Goal: Information Seeking & Learning: Learn about a topic

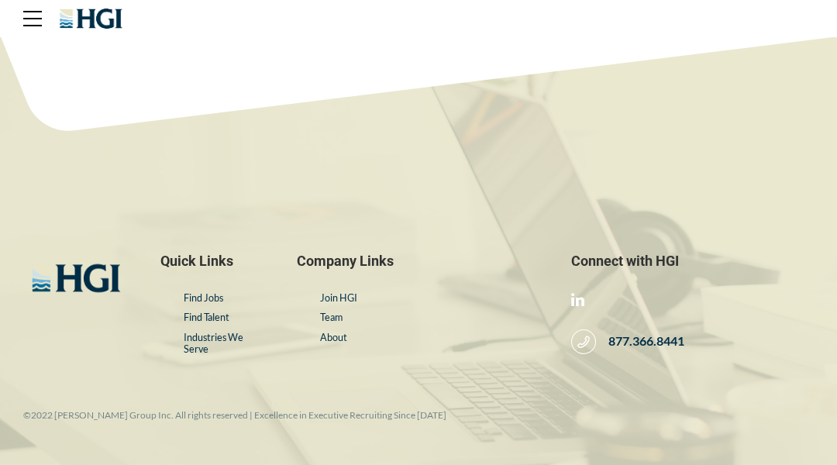
scroll to position [31, 0]
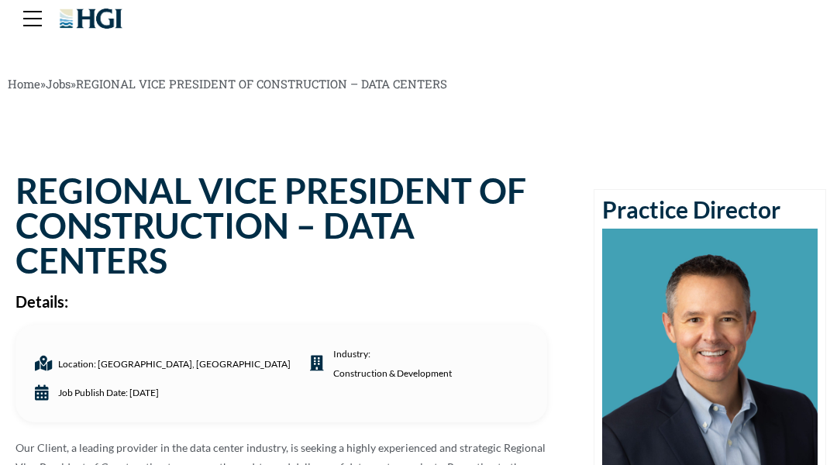
scroll to position [31, 0]
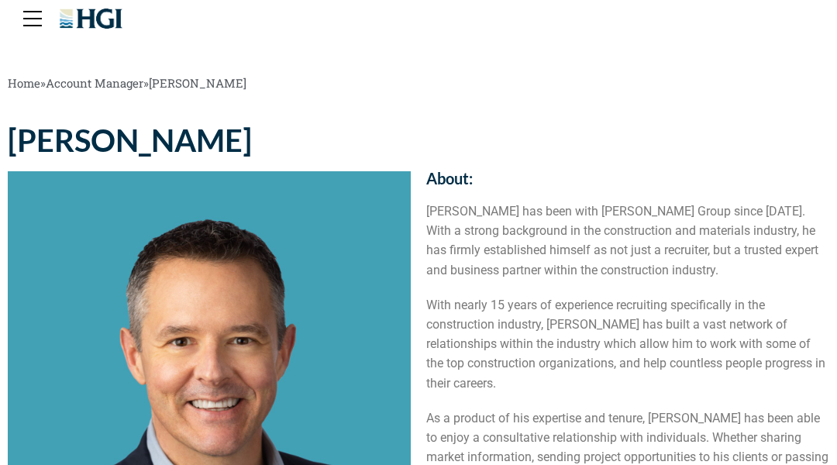
scroll to position [31, 0]
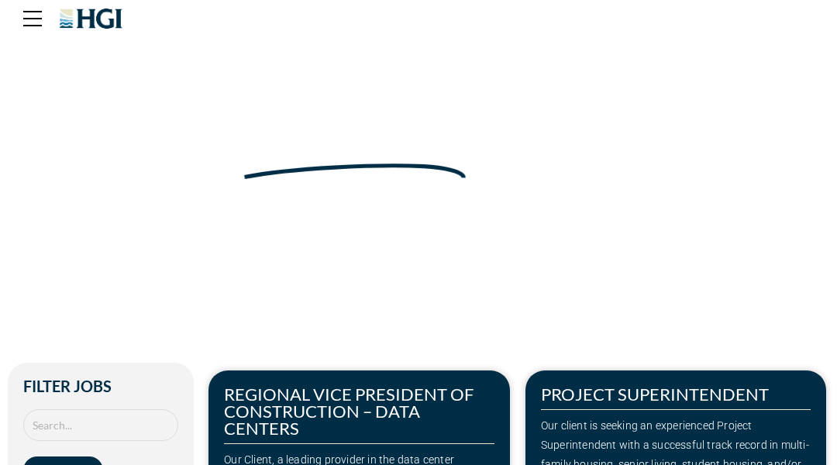
click at [78, 78] on div "Make Your Next Move" at bounding box center [419, 120] width 822 height 140
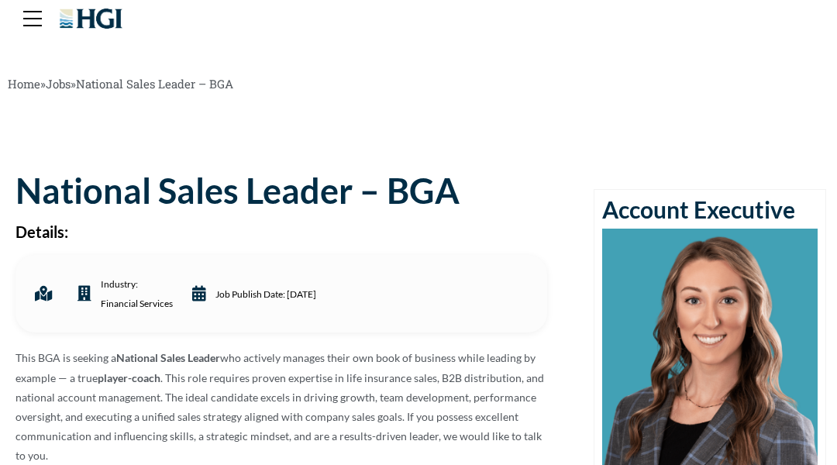
scroll to position [31, 0]
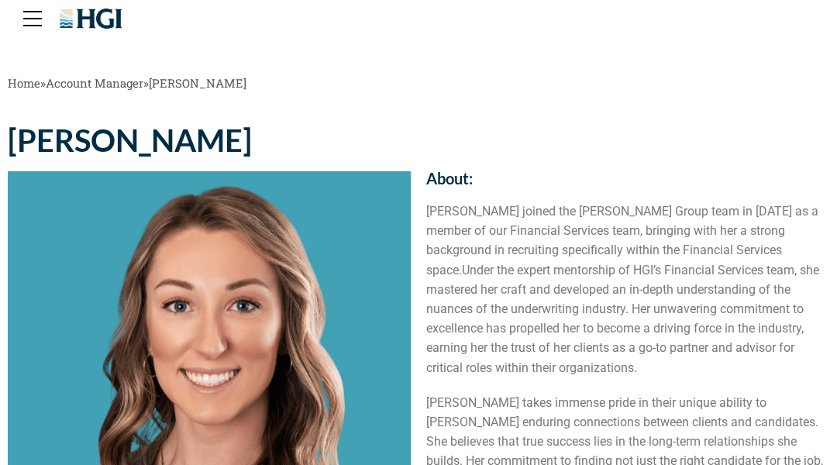
scroll to position [31, 0]
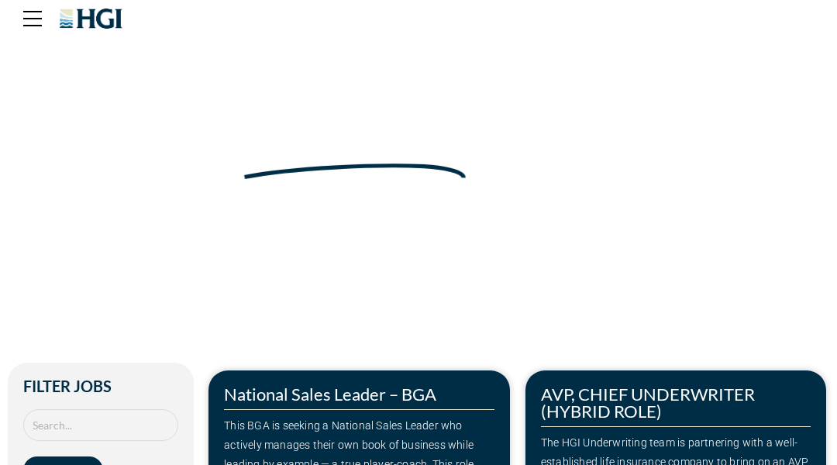
click at [78, 78] on div "Make Your Next Move" at bounding box center [419, 120] width 822 height 140
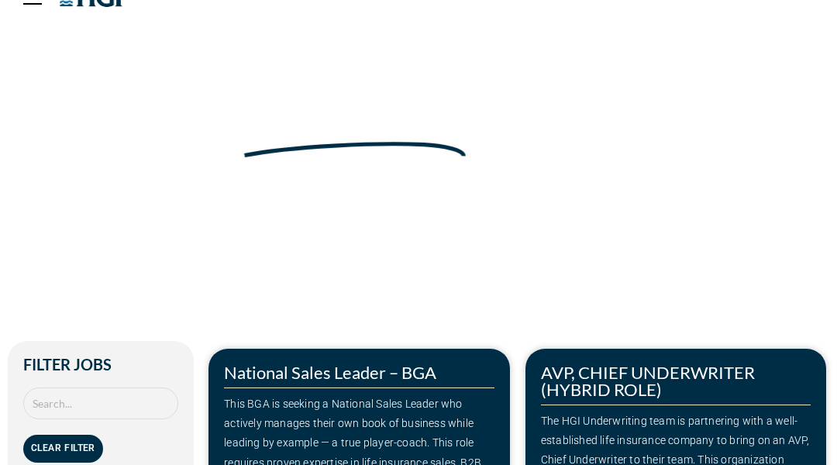
scroll to position [31, 0]
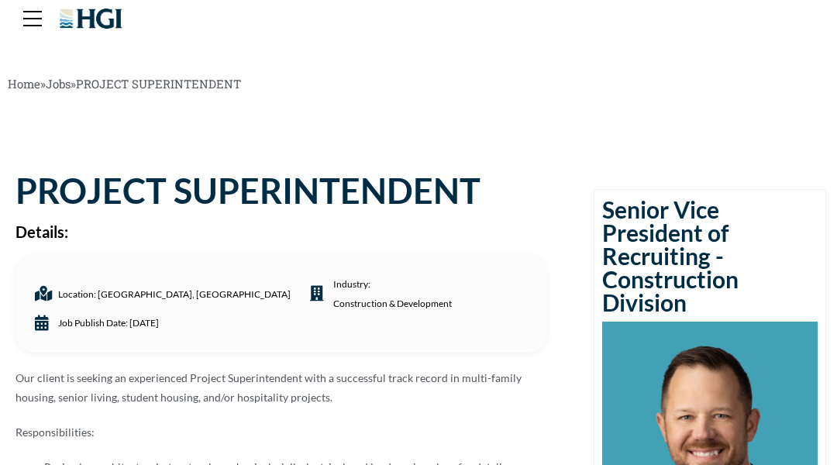
scroll to position [31, 0]
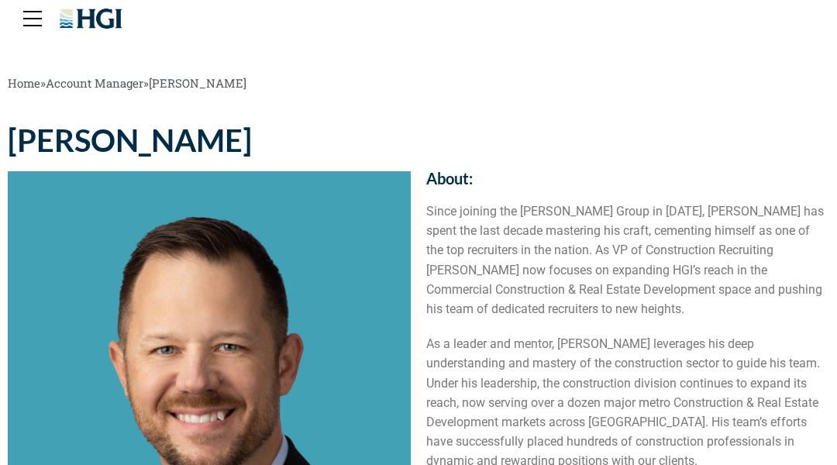
scroll to position [31, 0]
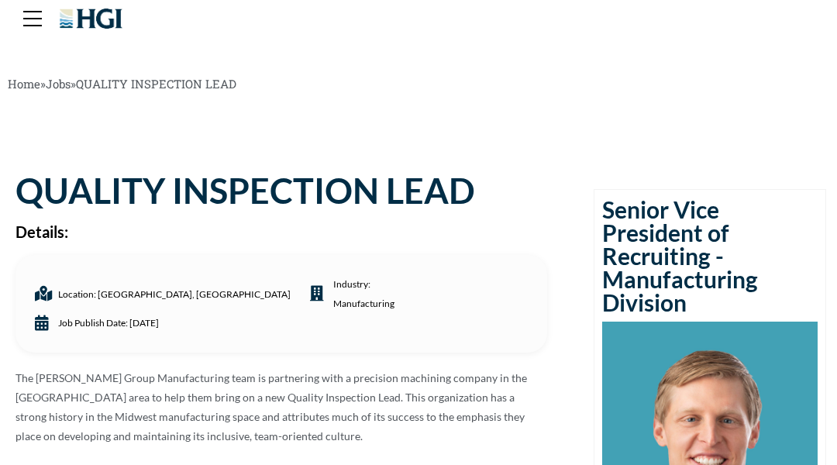
scroll to position [31, 0]
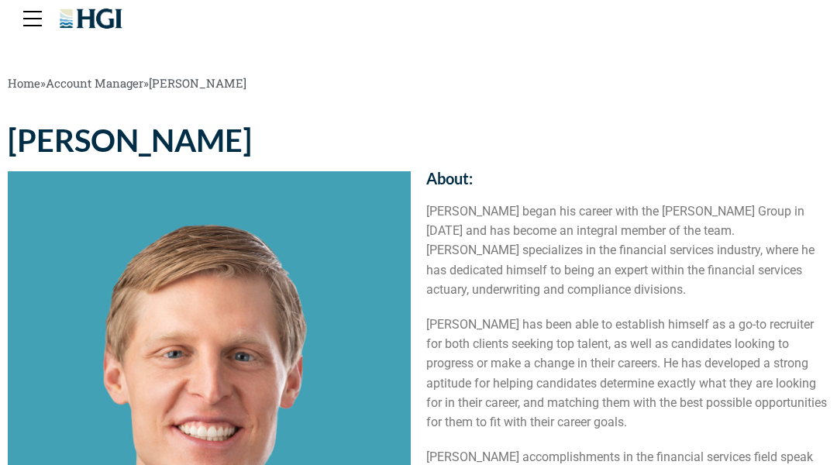
scroll to position [31, 0]
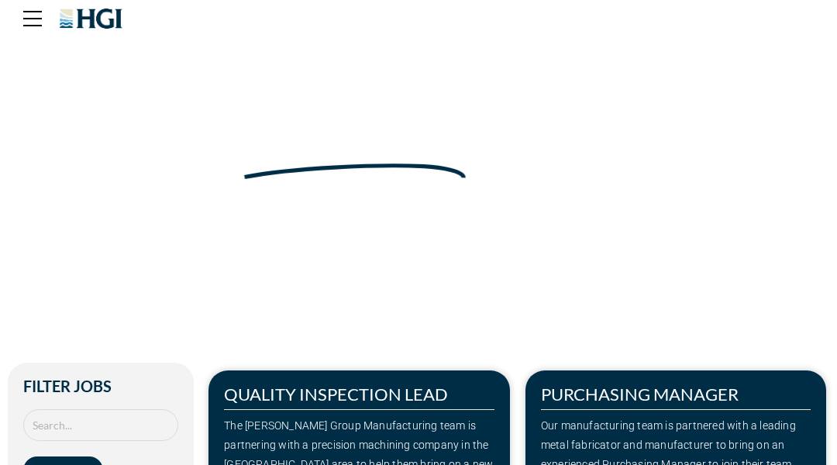
click at [78, 78] on div "Make Your Next Move" at bounding box center [419, 120] width 822 height 140
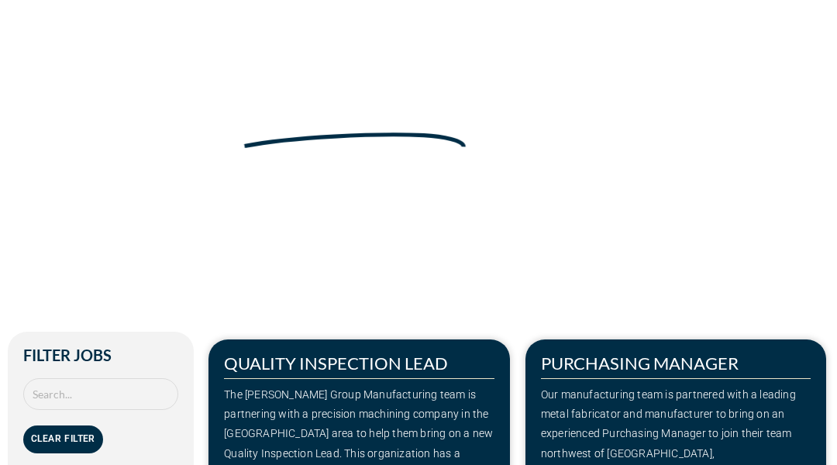
scroll to position [31, 0]
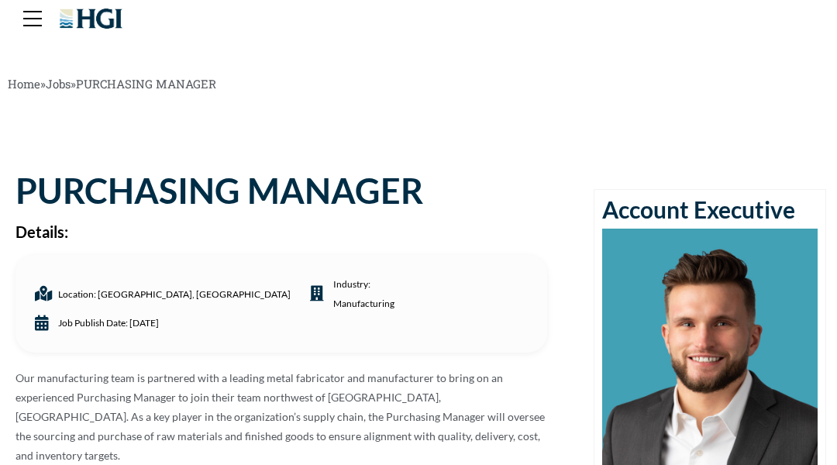
scroll to position [31, 0]
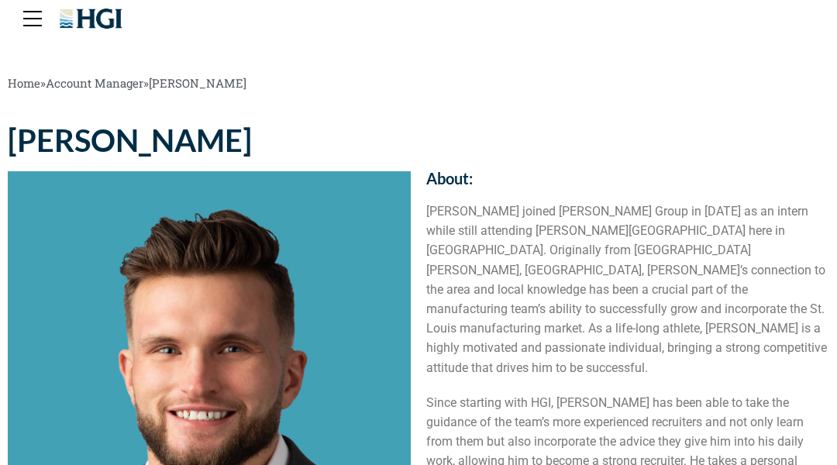
scroll to position [31, 0]
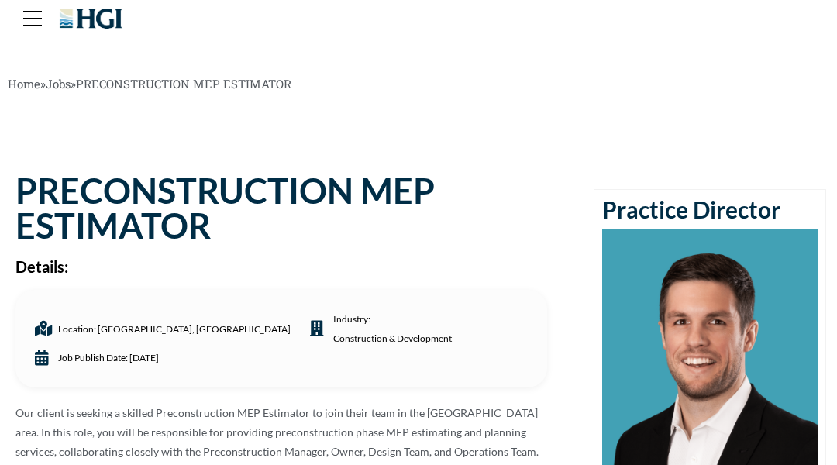
scroll to position [31, 0]
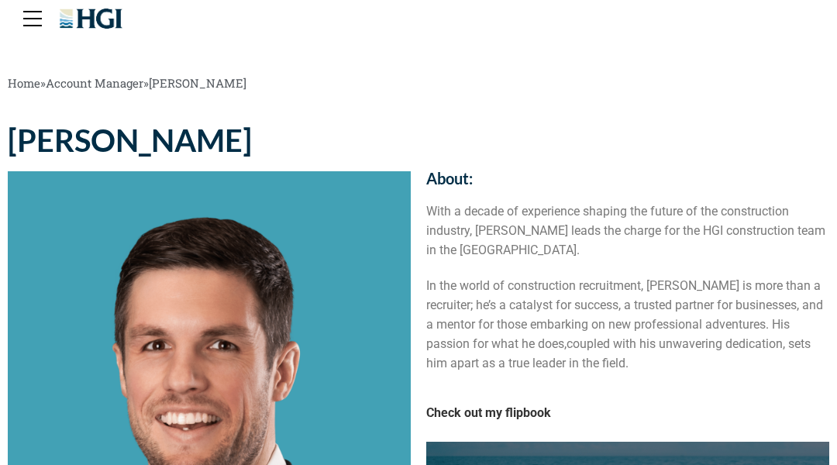
scroll to position [31, 0]
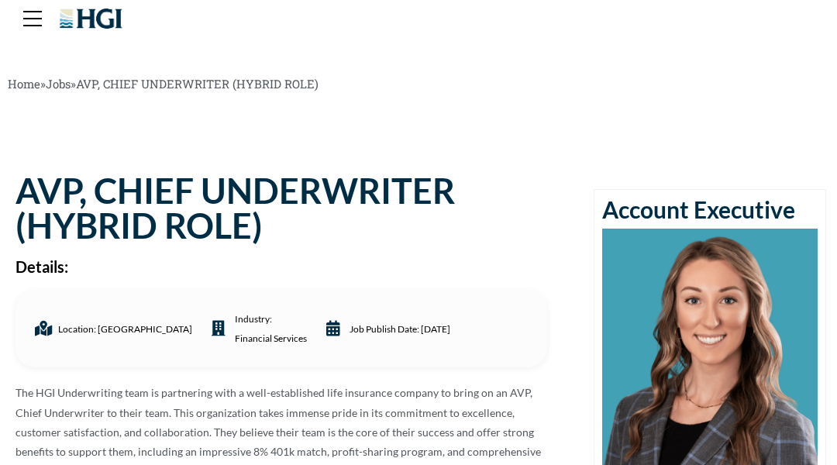
scroll to position [31, 0]
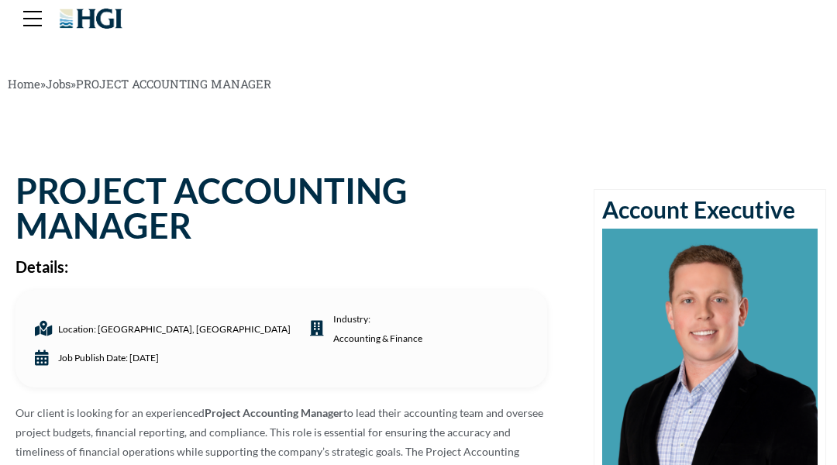
scroll to position [31, 0]
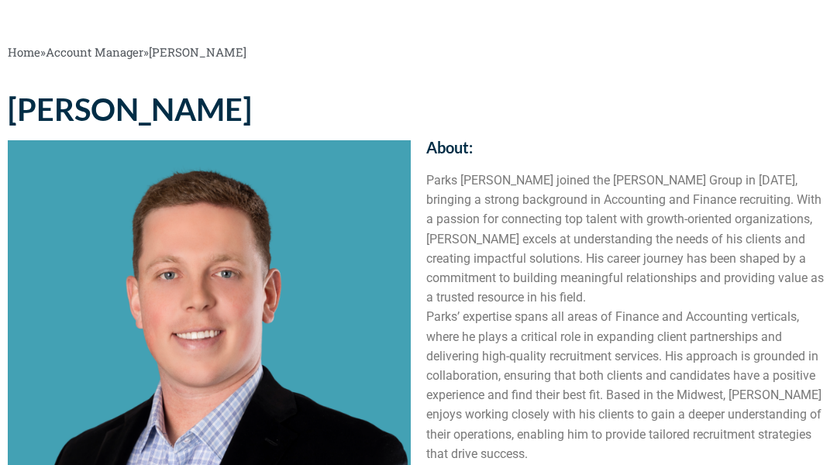
scroll to position [31, 0]
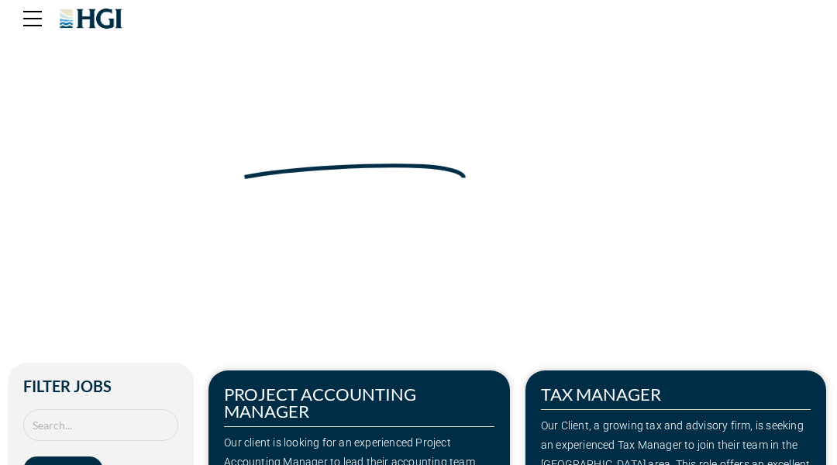
click at [78, 78] on div "Make Your Next Move" at bounding box center [419, 120] width 822 height 140
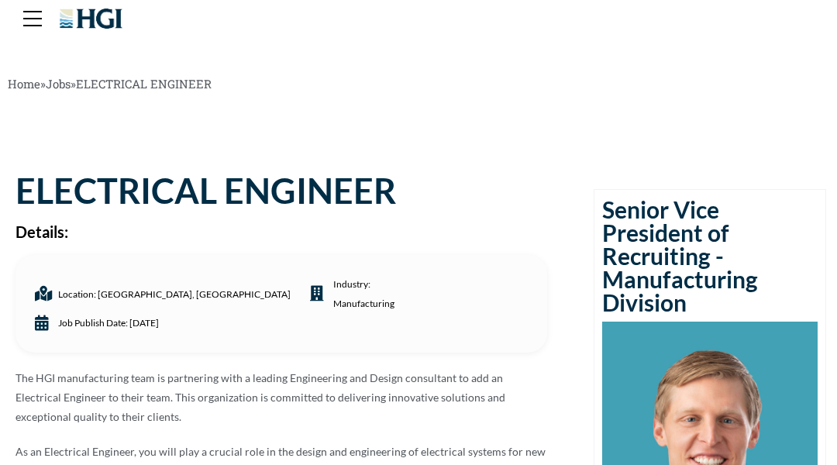
scroll to position [31, 0]
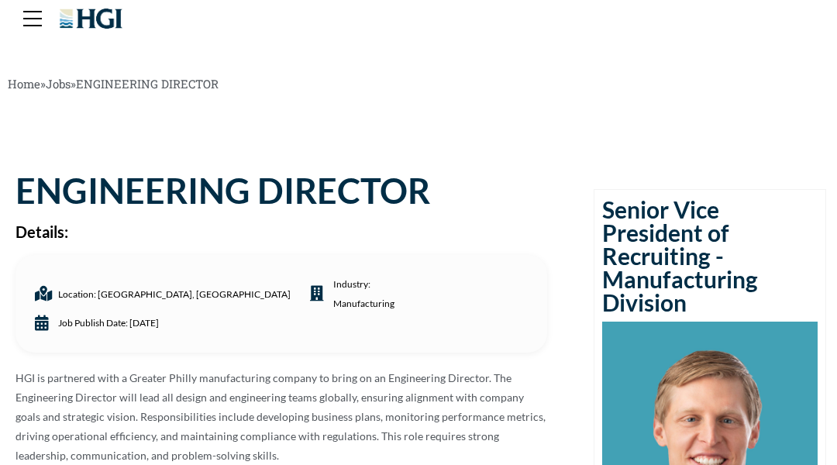
scroll to position [31, 0]
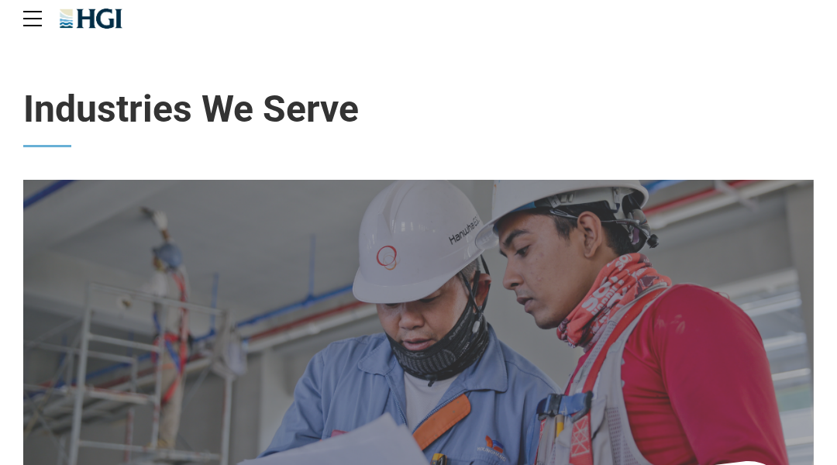
scroll to position [31, 0]
